Goal: Task Accomplishment & Management: Manage account settings

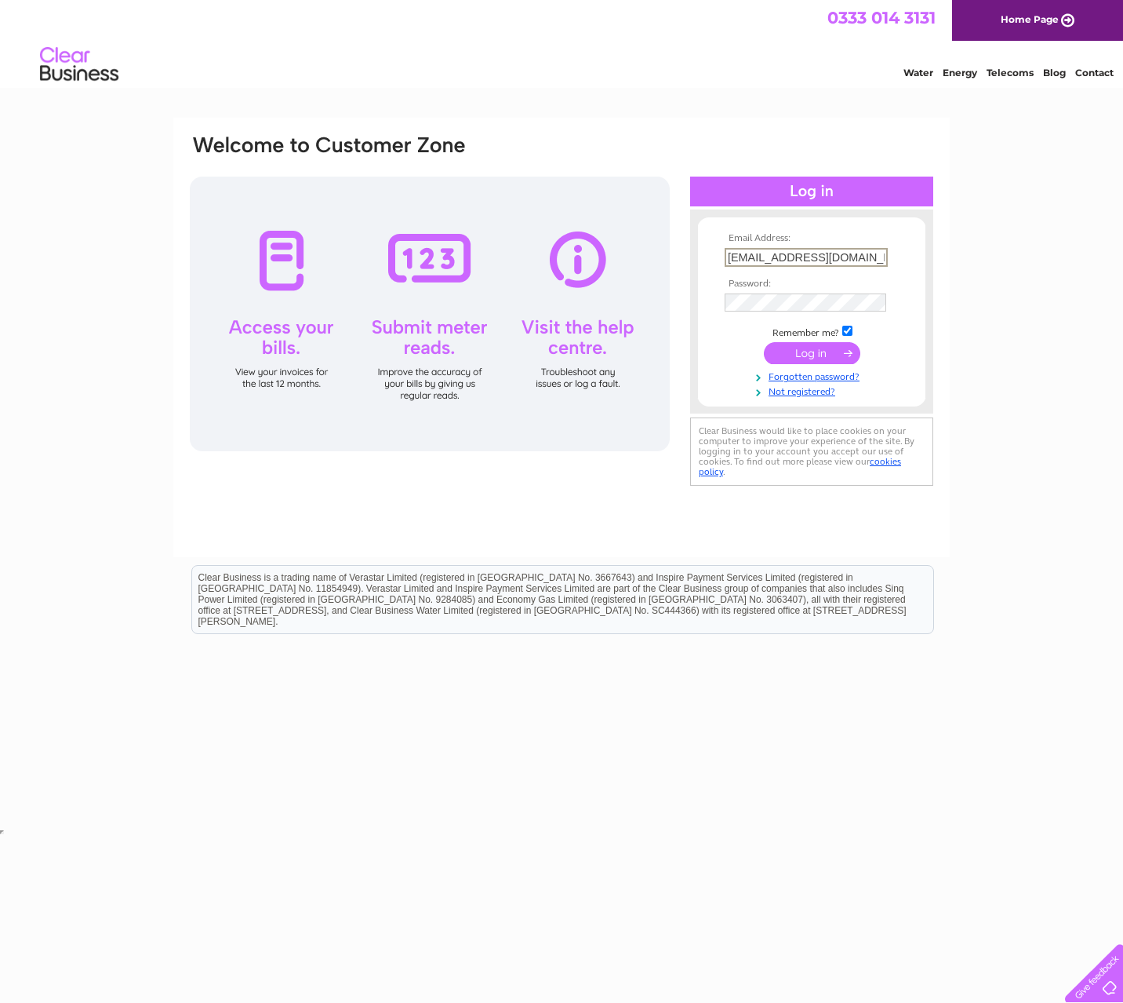
type input "colinrossin@btinternet.com"
click at [812, 351] on input "submit" at bounding box center [812, 353] width 96 height 22
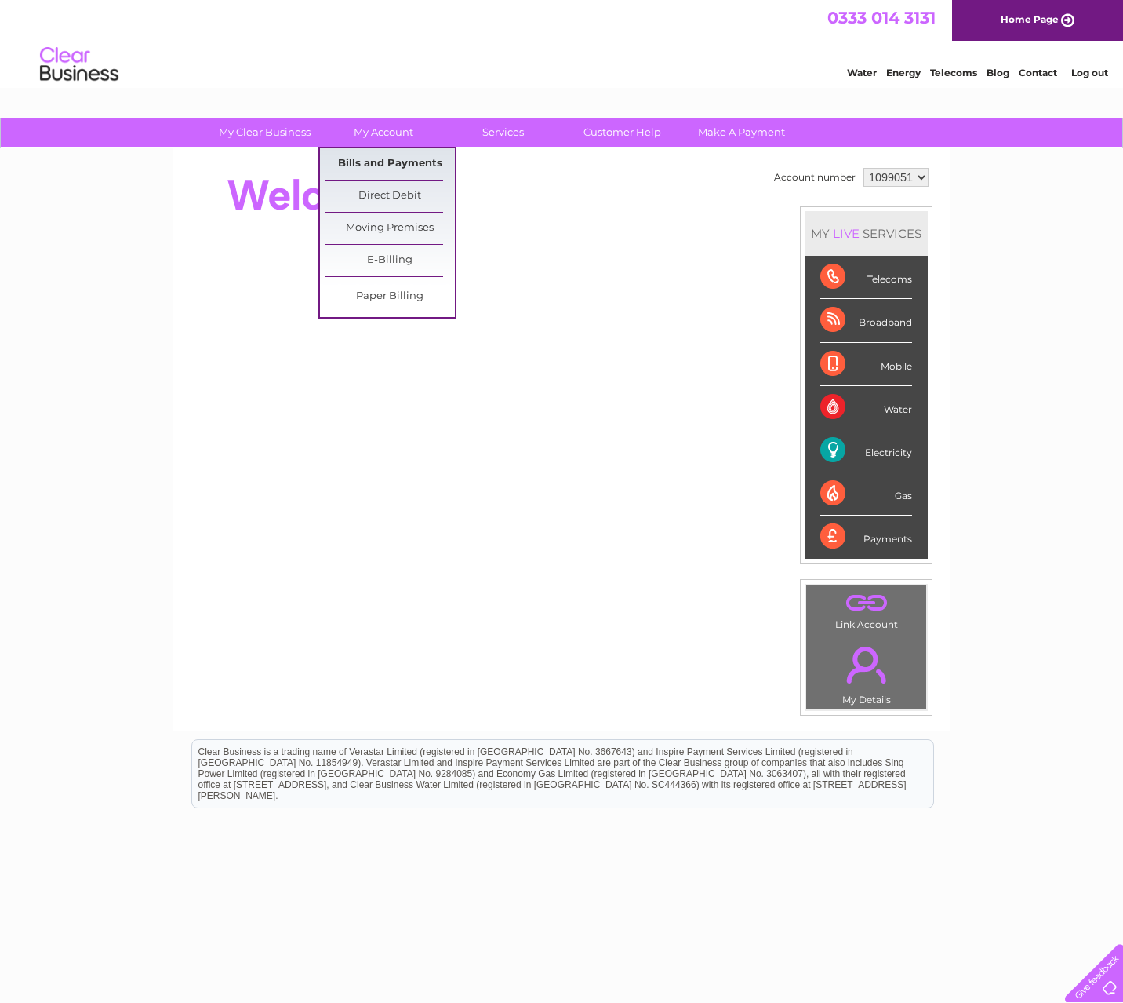
click at [388, 162] on link "Bills and Payments" at bounding box center [390, 163] width 129 height 31
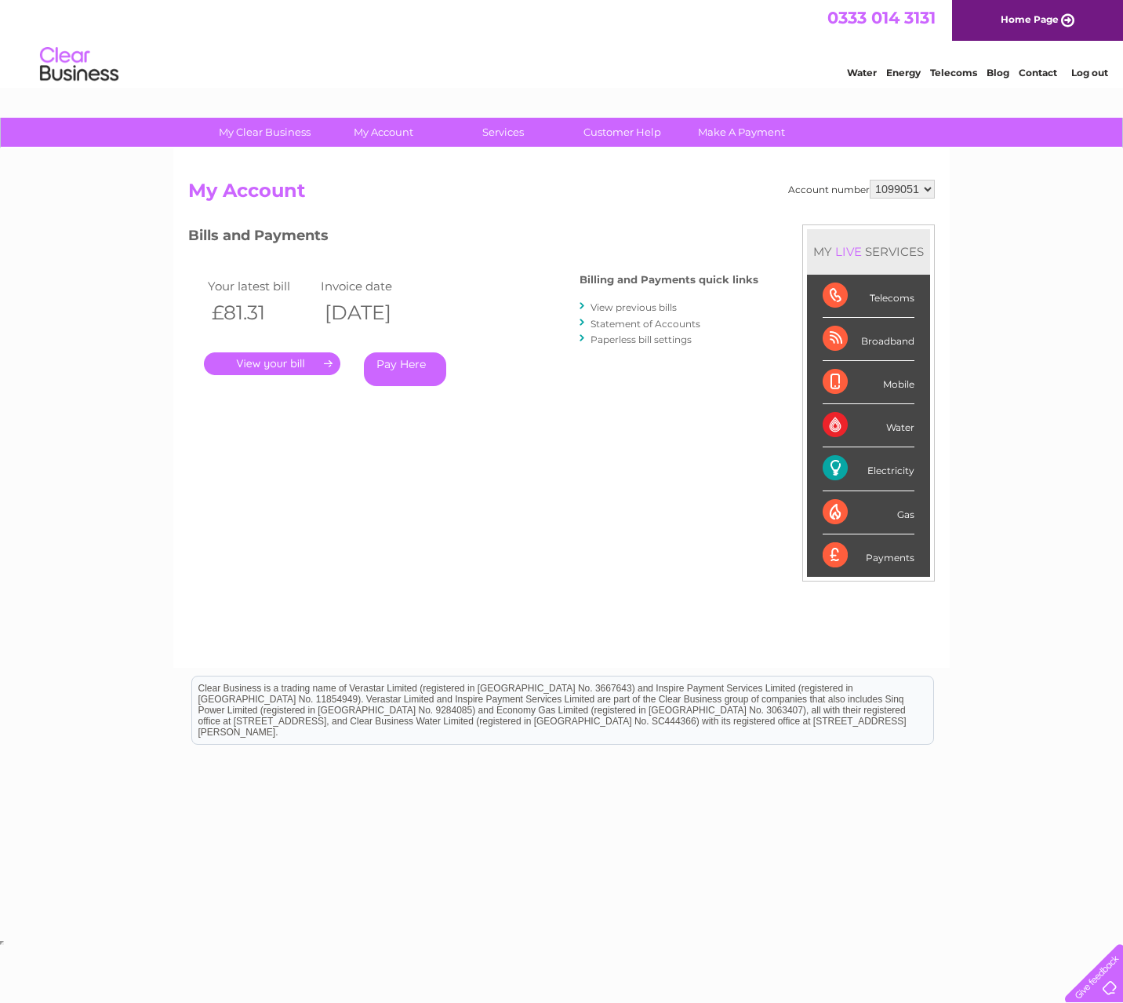
select select "1099052"
click at [275, 359] on link "." at bounding box center [272, 363] width 137 height 23
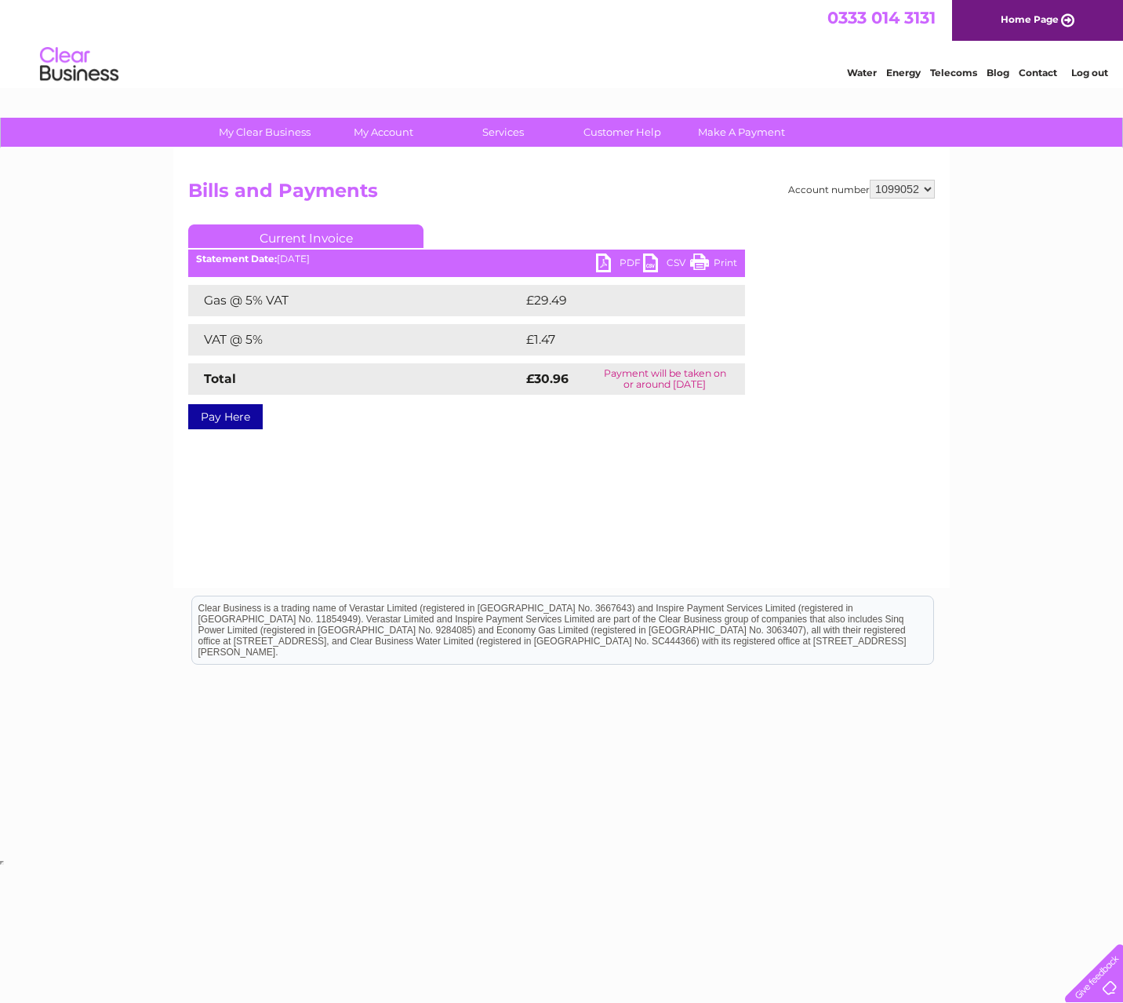
scroll to position [0, 1]
click at [602, 258] on link "PDF" at bounding box center [619, 264] width 47 height 23
